Goal: Information Seeking & Learning: Check status

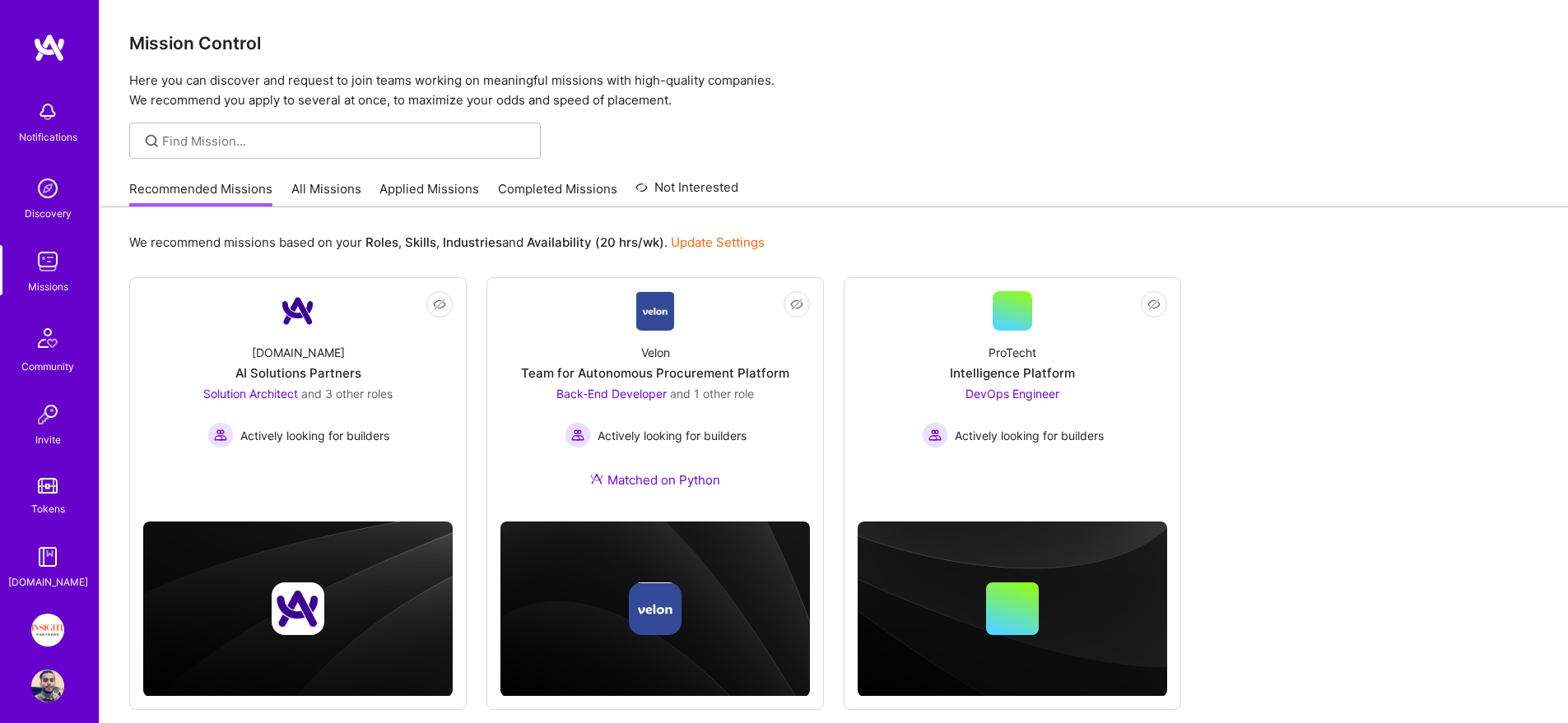
click at [412, 186] on link "Applied Missions" at bounding box center [429, 193] width 99 height 27
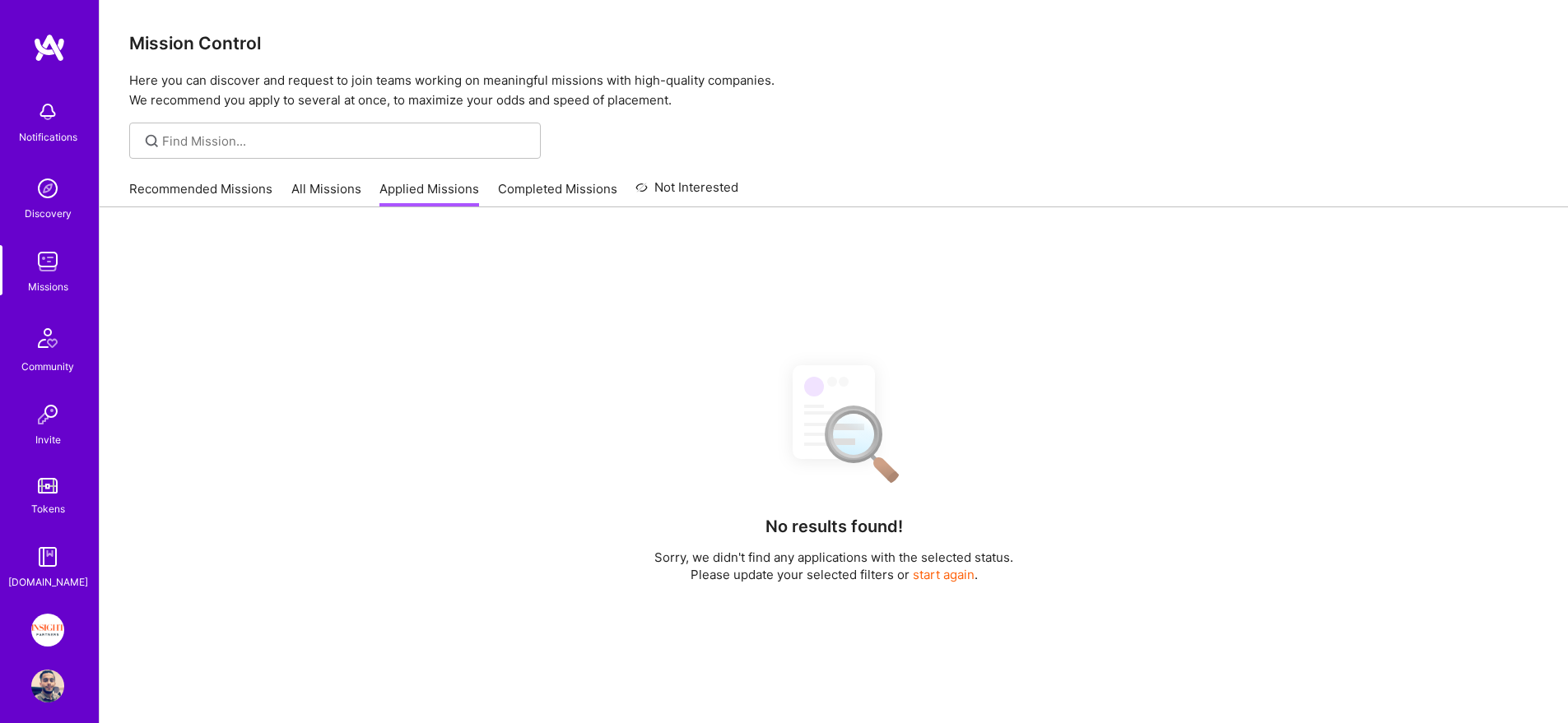
click at [326, 193] on link "All Missions" at bounding box center [327, 193] width 69 height 27
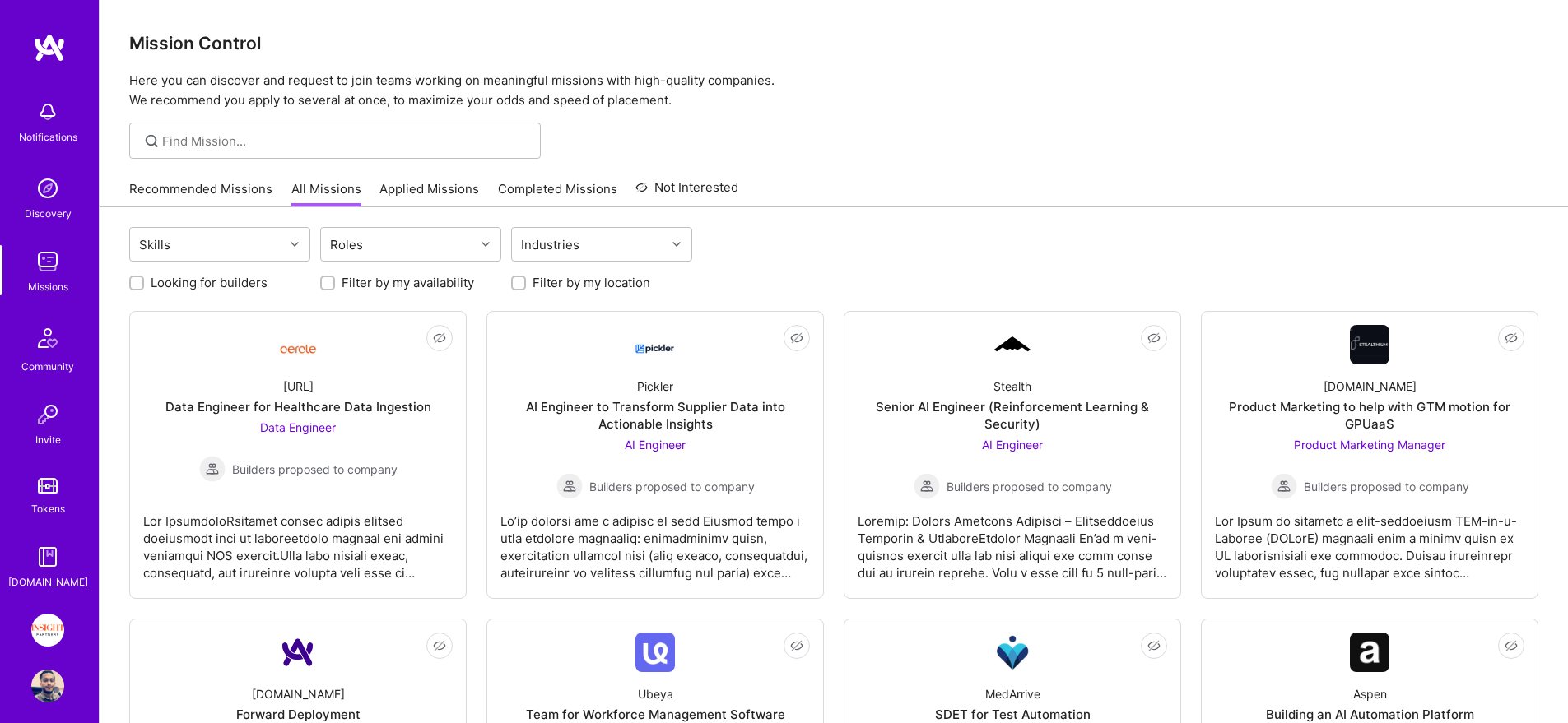
click at [441, 186] on link "Applied Missions" at bounding box center [429, 193] width 99 height 27
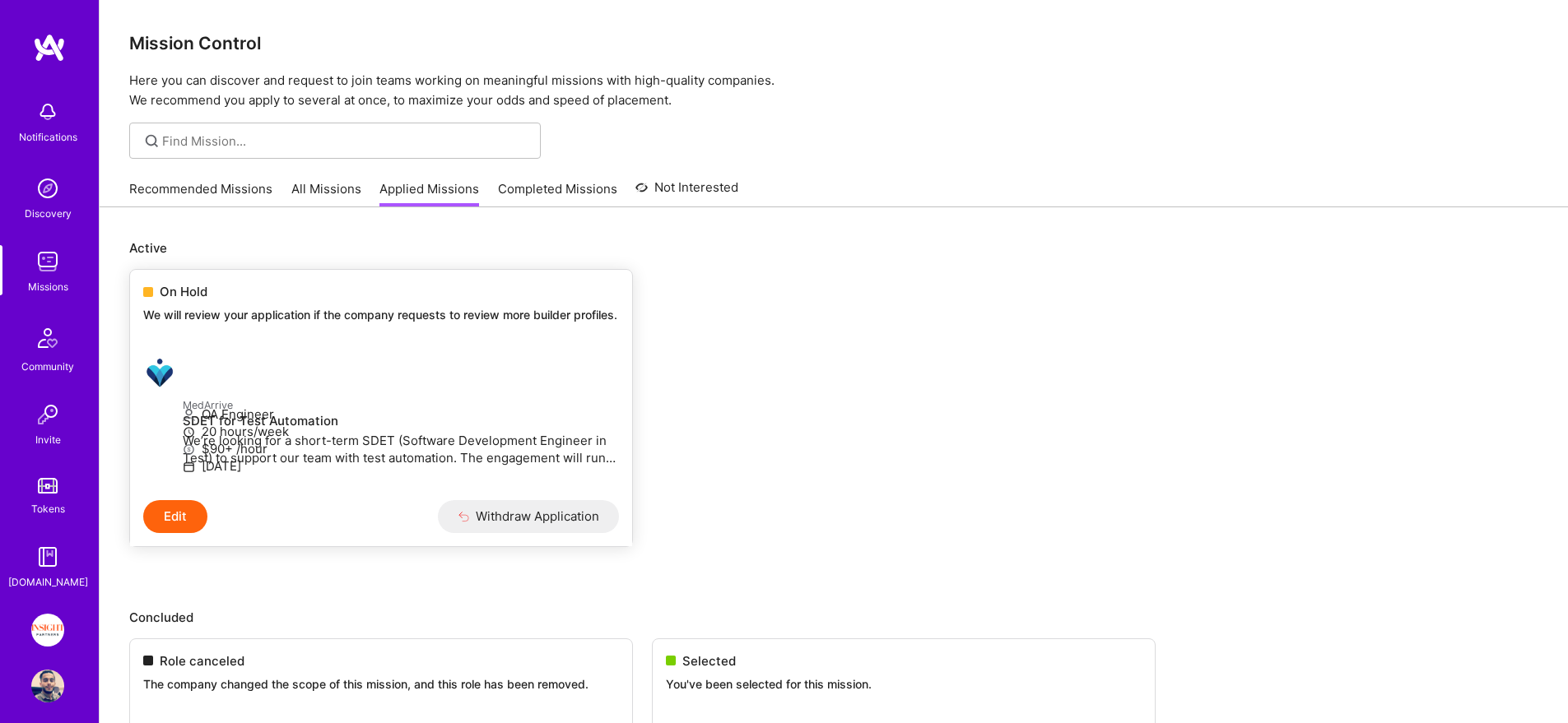
click at [296, 279] on div "On Hold We will review your application if the company requests to review more …" at bounding box center [381, 306] width 502 height 73
click at [164, 305] on div "On Hold We will review your application if the company requests to review more …" at bounding box center [381, 306] width 502 height 73
click at [162, 323] on p "We will review your application if the company requests to review more builder …" at bounding box center [380, 314] width 475 height 17
click at [181, 287] on span "On Hold" at bounding box center [184, 291] width 48 height 17
click at [204, 195] on link "Recommended Missions" at bounding box center [200, 193] width 143 height 27
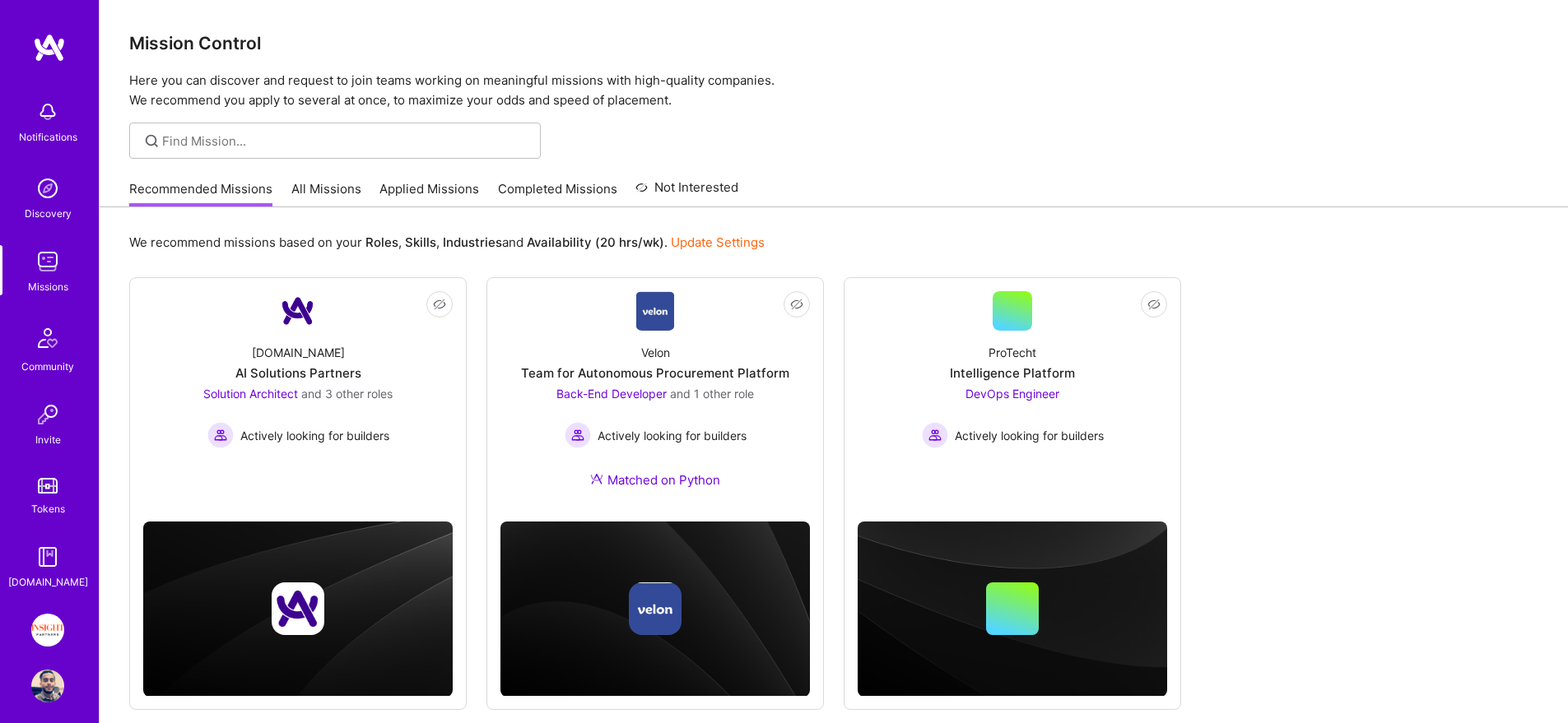
click at [414, 195] on link "Applied Missions" at bounding box center [429, 193] width 99 height 27
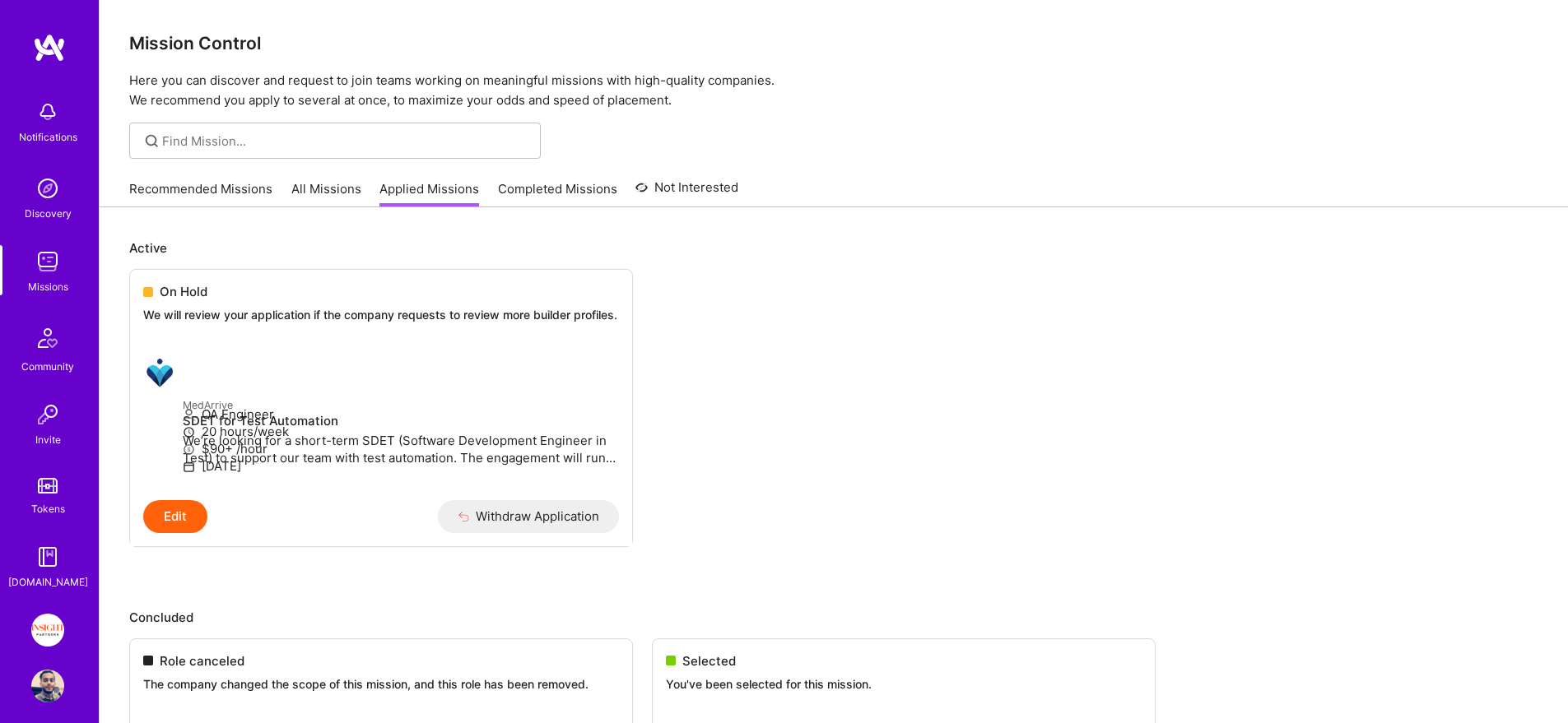
click at [344, 189] on link "All Missions" at bounding box center [327, 193] width 69 height 27
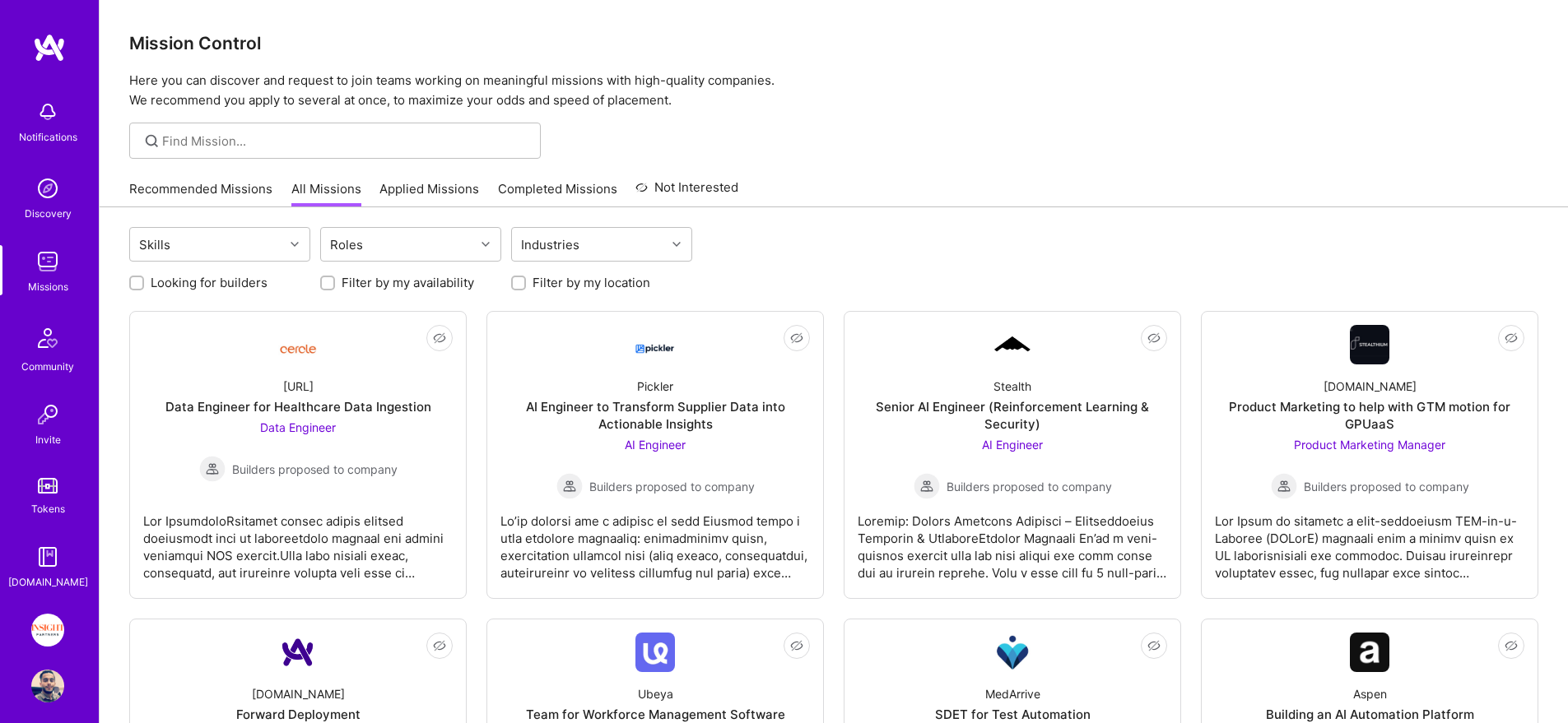
drag, startPoint x: 422, startPoint y: 187, endPoint x: 364, endPoint y: 235, distance: 75.3
click at [422, 188] on link "Applied Missions" at bounding box center [429, 193] width 99 height 27
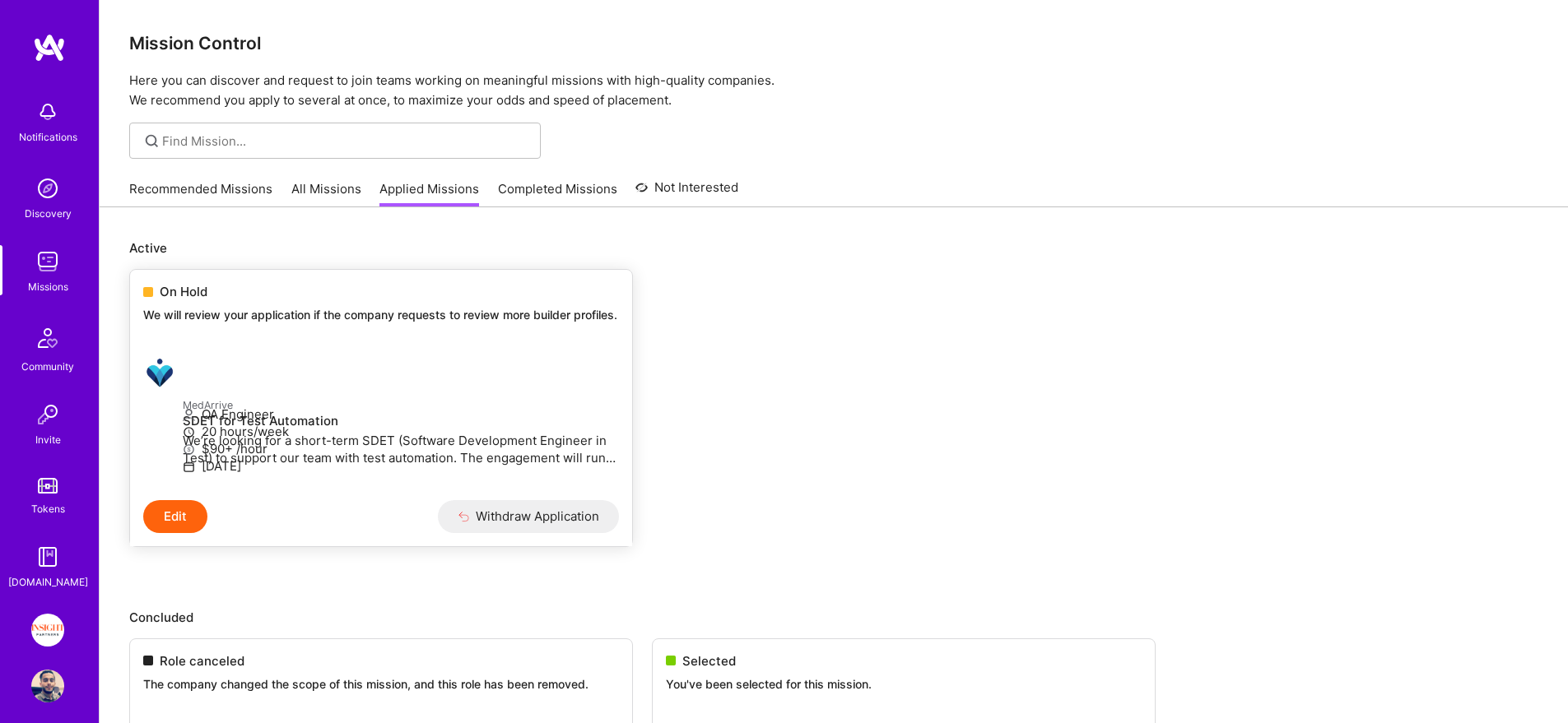
click at [305, 312] on p "We will review your application if the company requests to review more builder …" at bounding box center [380, 314] width 475 height 17
click at [335, 186] on link "All Missions" at bounding box center [327, 193] width 69 height 27
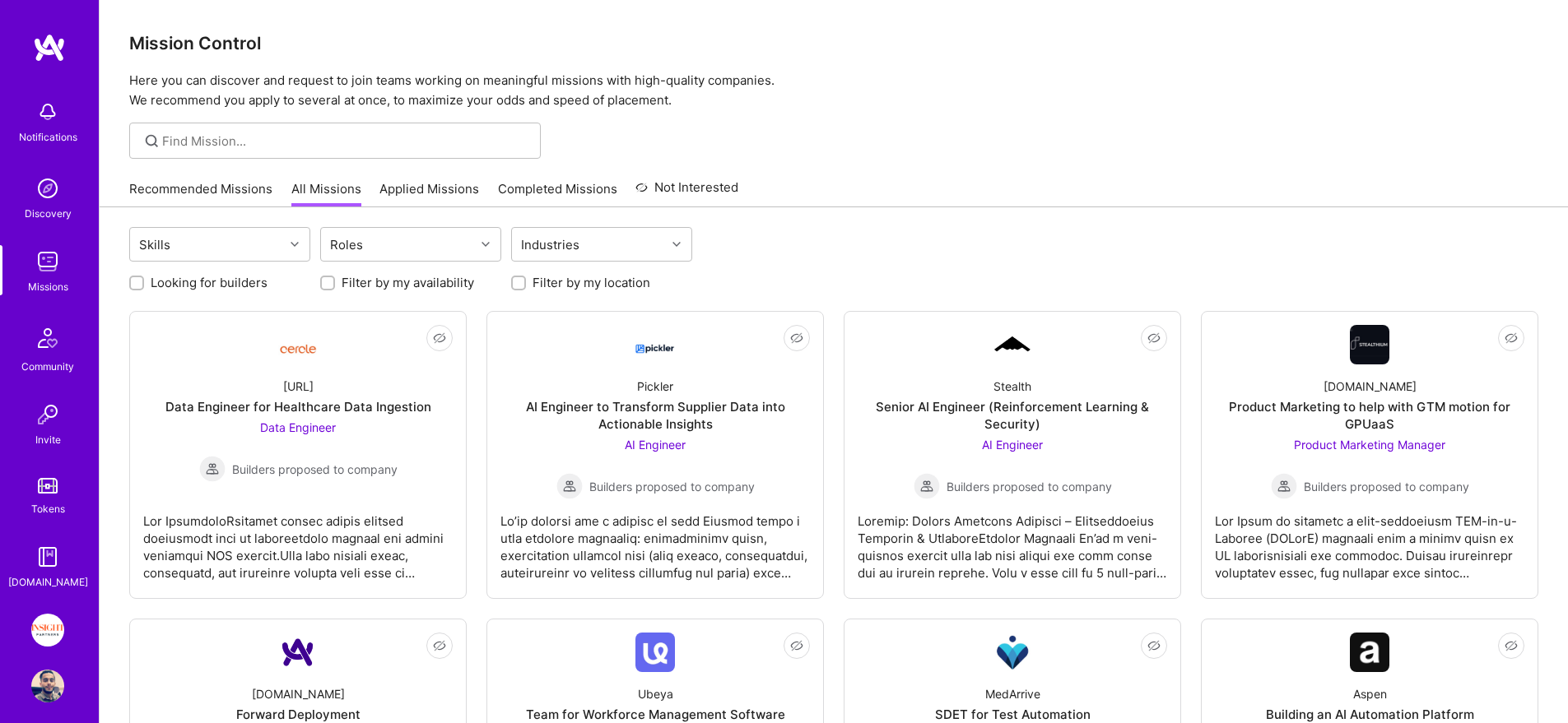
click at [39, 273] on img at bounding box center [48, 261] width 33 height 33
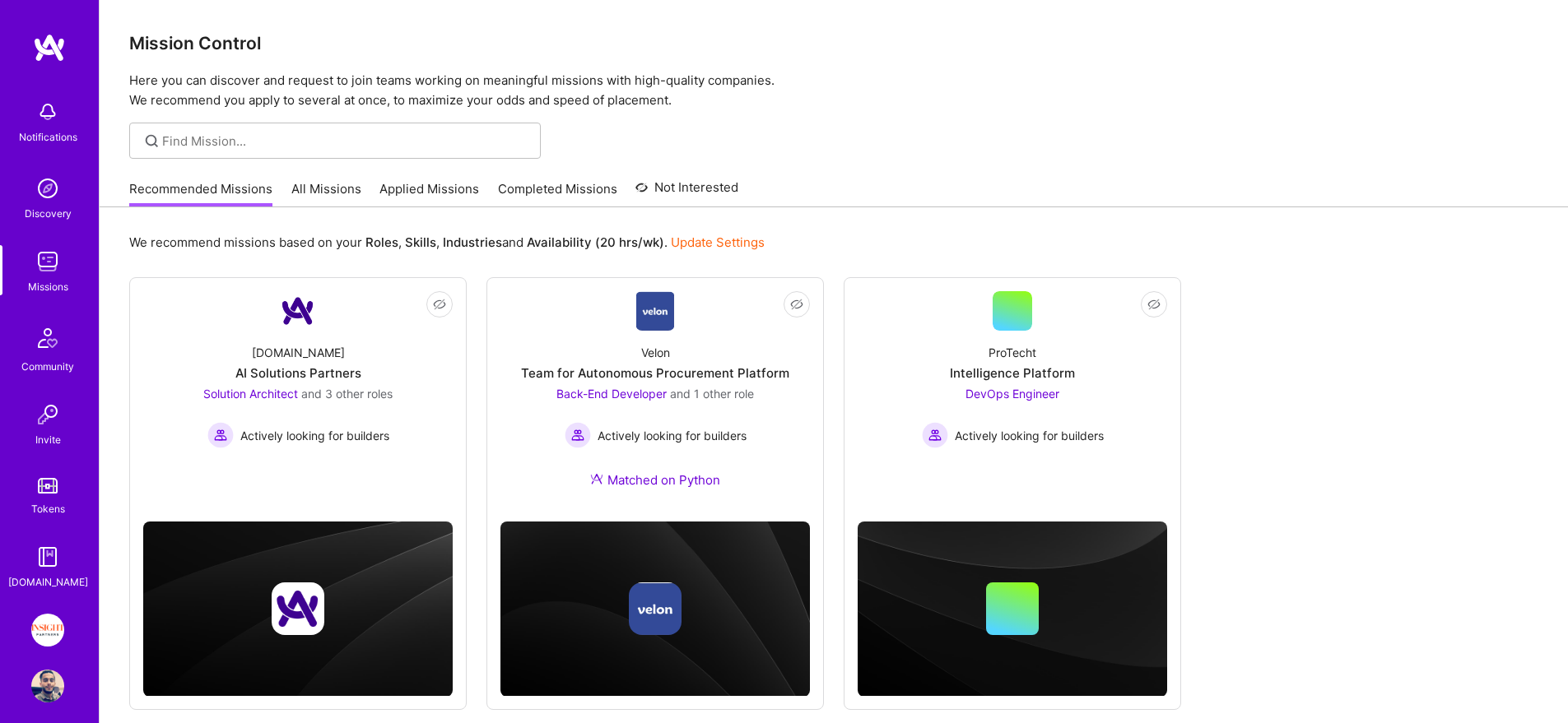
click at [391, 185] on link "Applied Missions" at bounding box center [429, 193] width 99 height 27
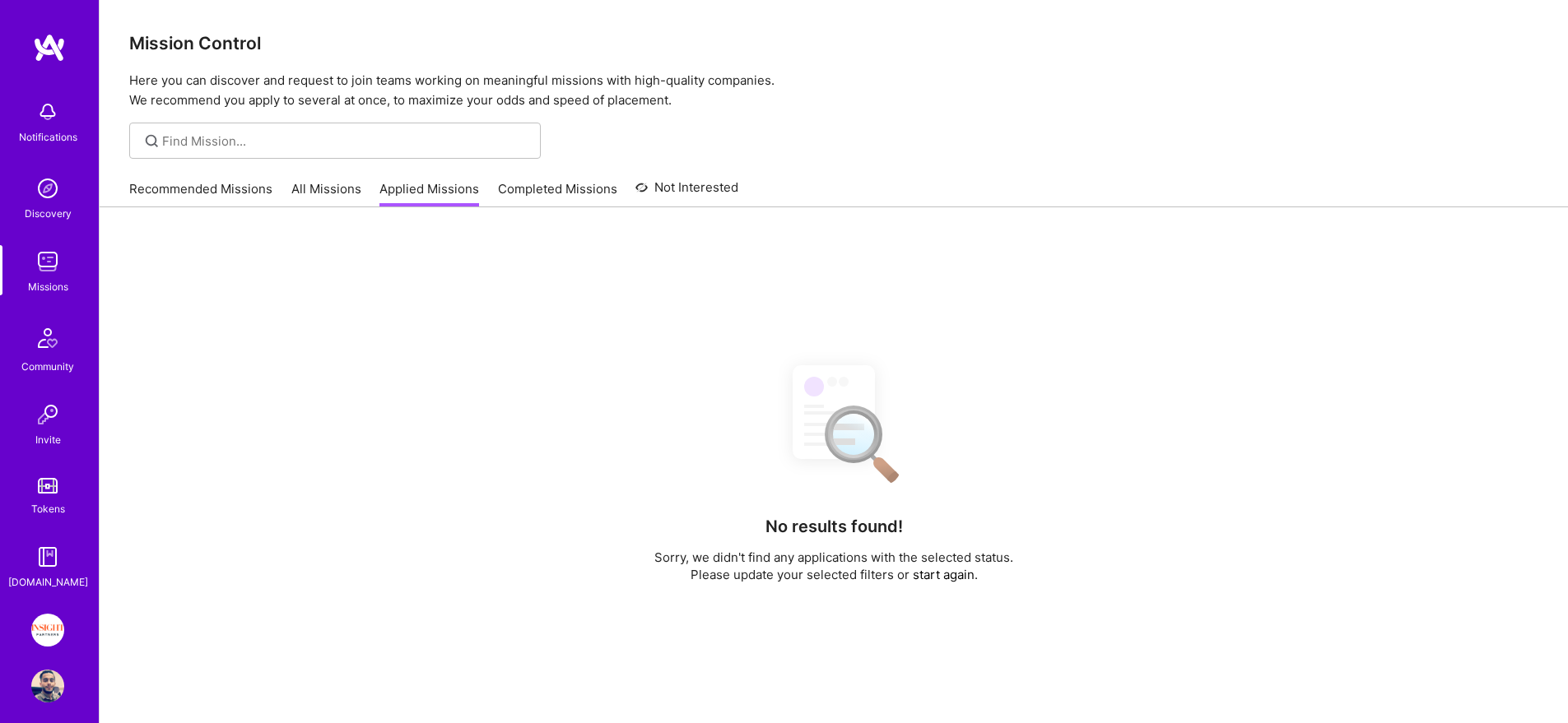
click at [538, 185] on link "Completed Missions" at bounding box center [558, 193] width 119 height 27
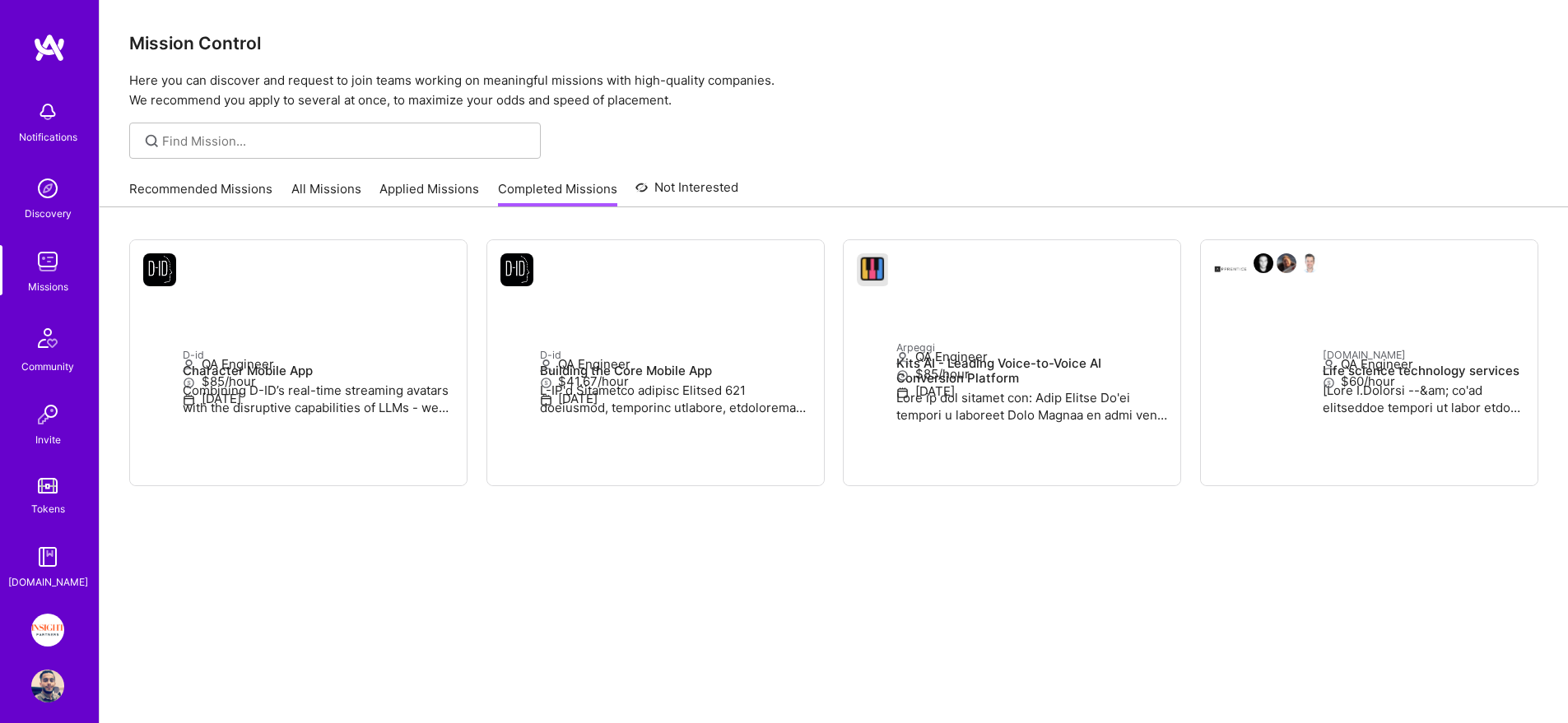
click at [396, 181] on link "Applied Missions" at bounding box center [429, 193] width 99 height 27
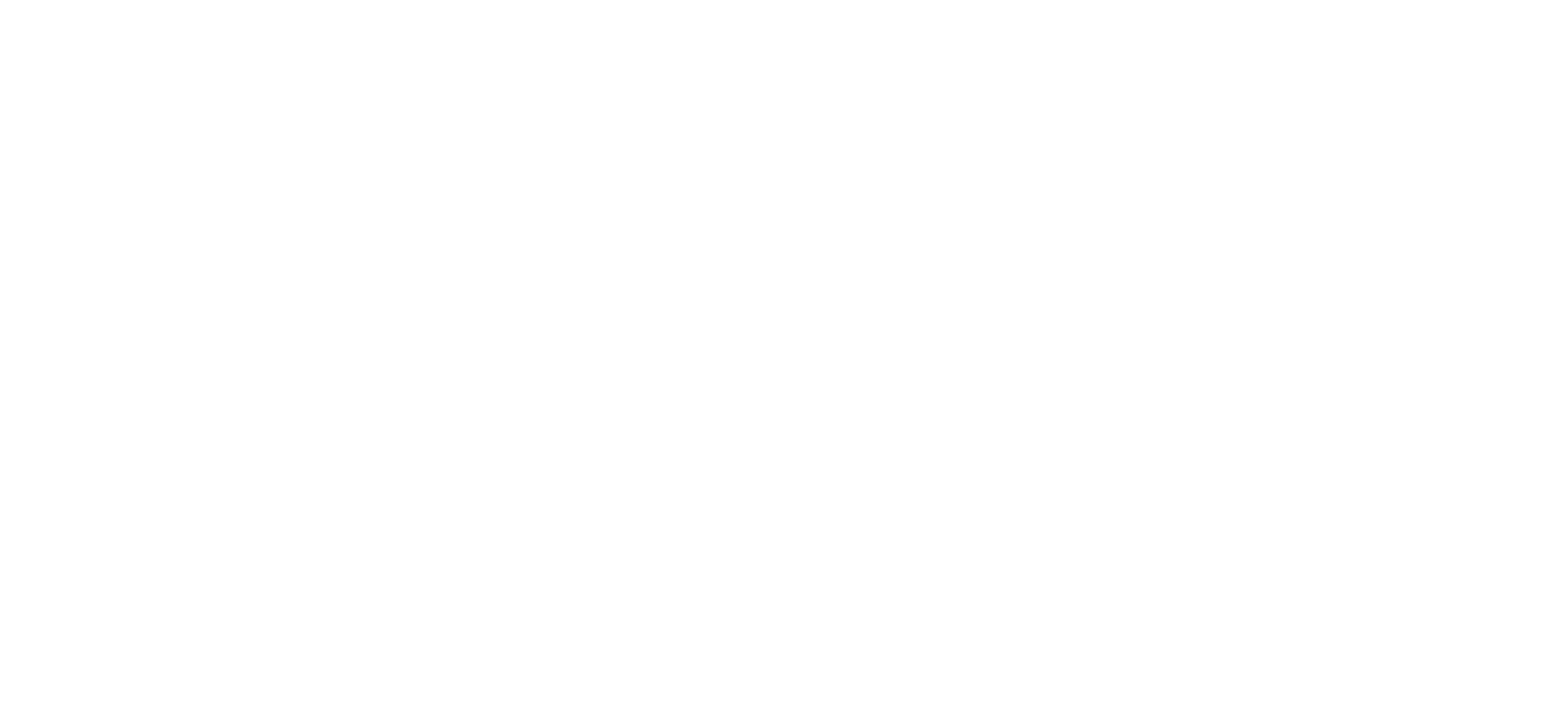
click at [0, 0] on p "We will review your application if the company requests to review more builder …" at bounding box center [0, 0] width 0 height 0
click at [0, 0] on link "Applied Missions" at bounding box center [0, 0] width 0 height 0
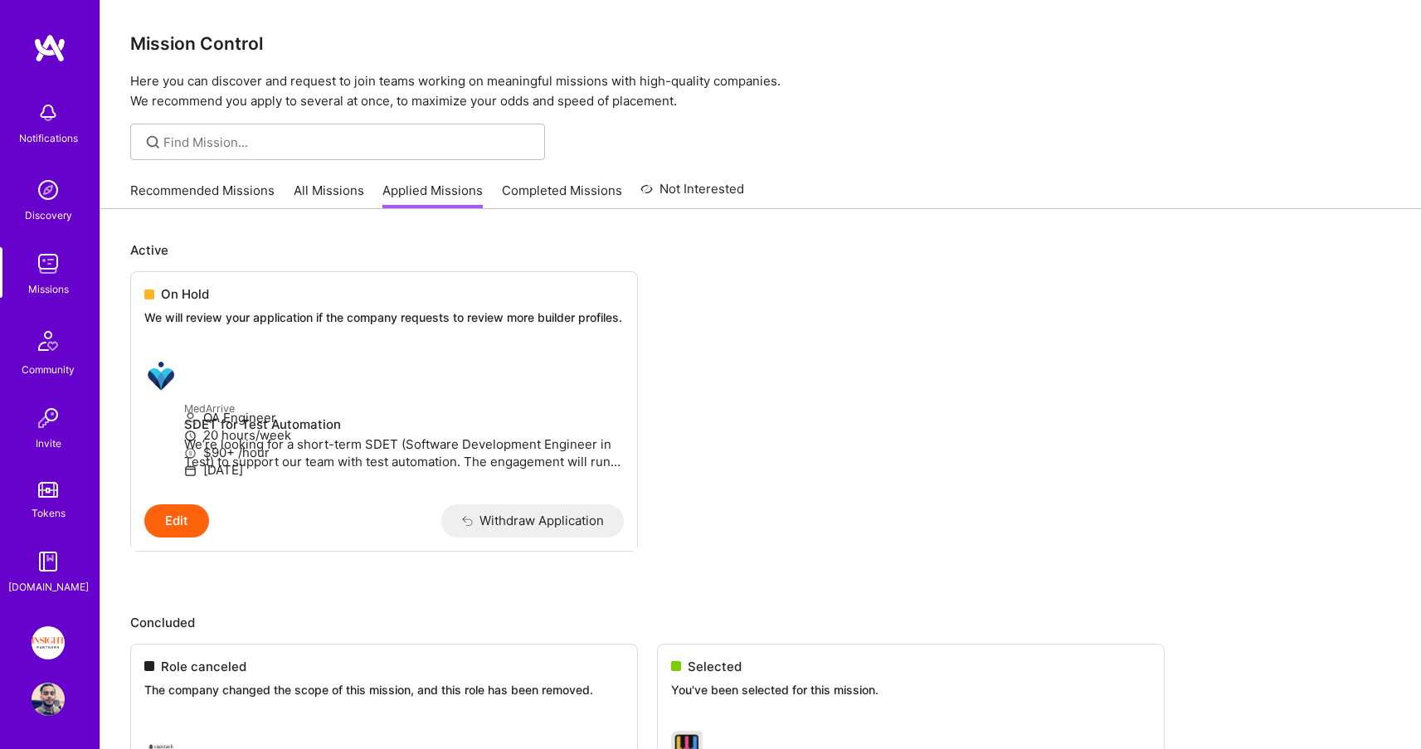
click at [210, 175] on div "Recommended Missions All Missions Applied Missions Completed Missions Not Inter…" at bounding box center [437, 190] width 614 height 36
click at [209, 184] on link "Recommended Missions" at bounding box center [202, 195] width 144 height 27
